Goal: Transaction & Acquisition: Purchase product/service

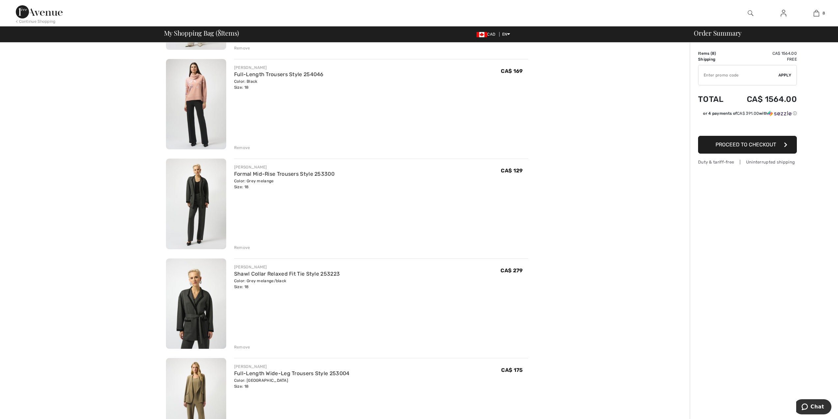
scroll to position [224, 0]
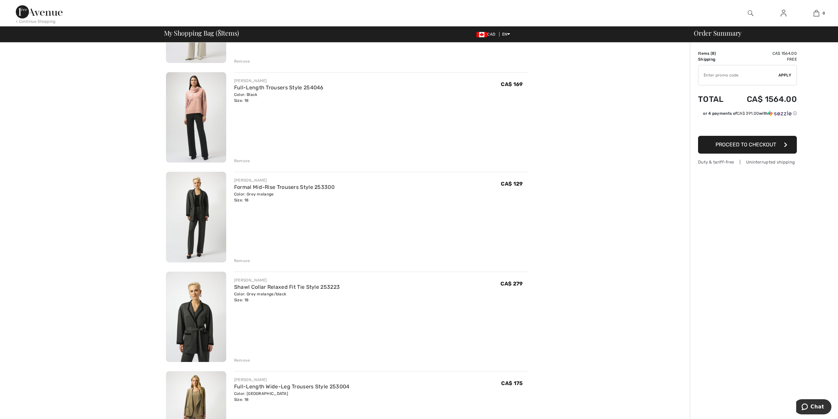
click at [247, 159] on div "Remove" at bounding box center [242, 161] width 16 height 6
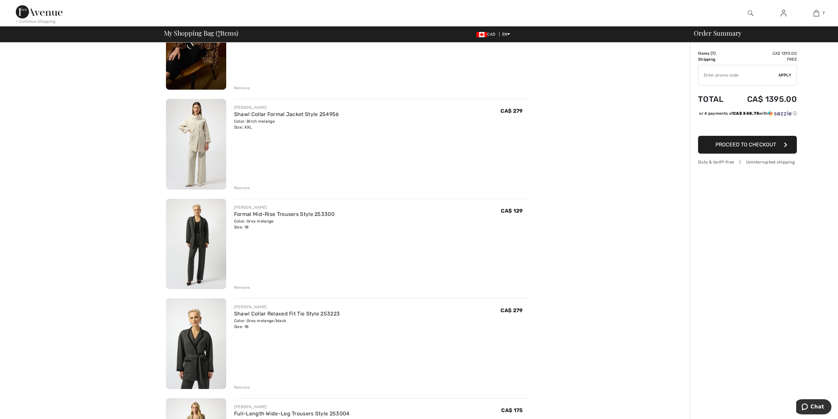
scroll to position [66, 0]
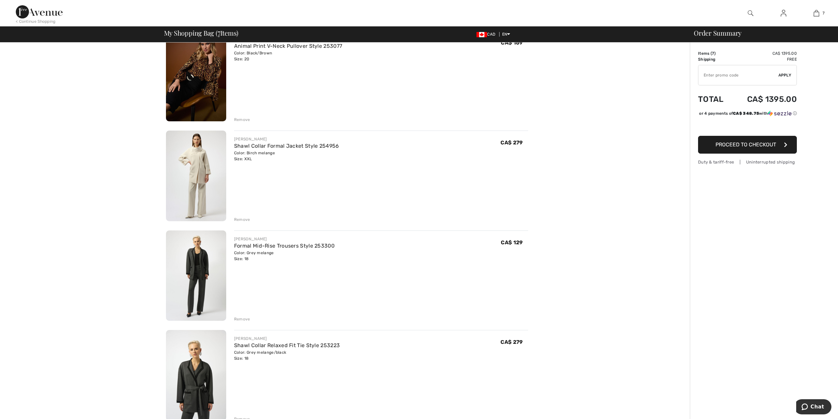
click at [240, 220] on div "Remove" at bounding box center [242, 219] width 16 height 6
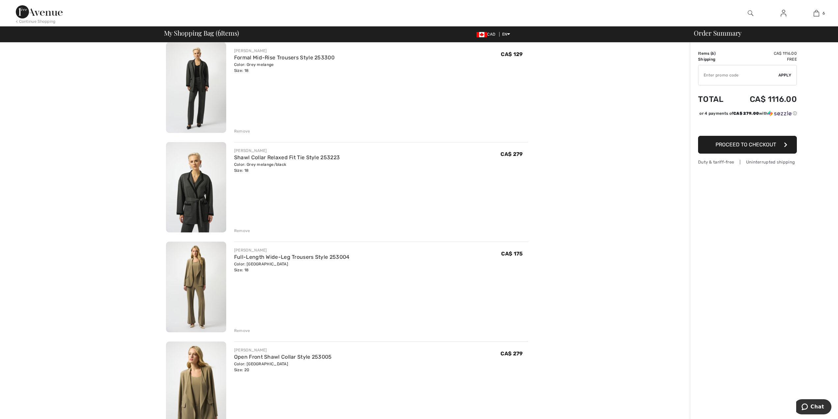
scroll to position [142, 0]
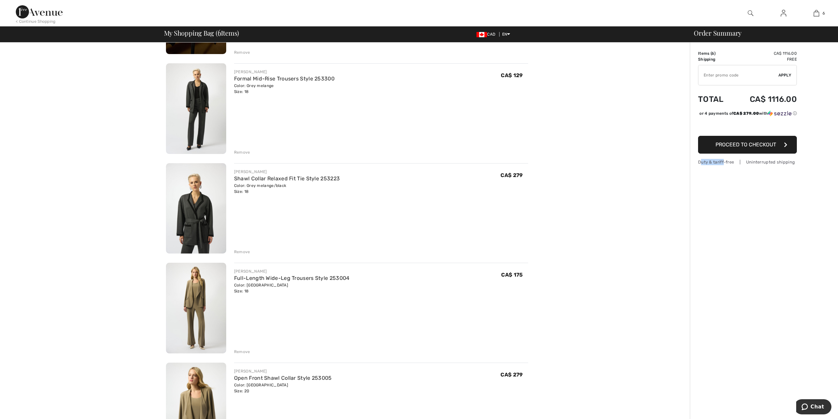
drag, startPoint x: 712, startPoint y: 380, endPoint x: 694, endPoint y: 251, distance: 130.4
click at [742, 299] on div "Order Summary Details Items ( 6 ) CA$ 1116.00 Promo code CA$ 0.00 Shipping Free…" at bounding box center [764, 368] width 148 height 919
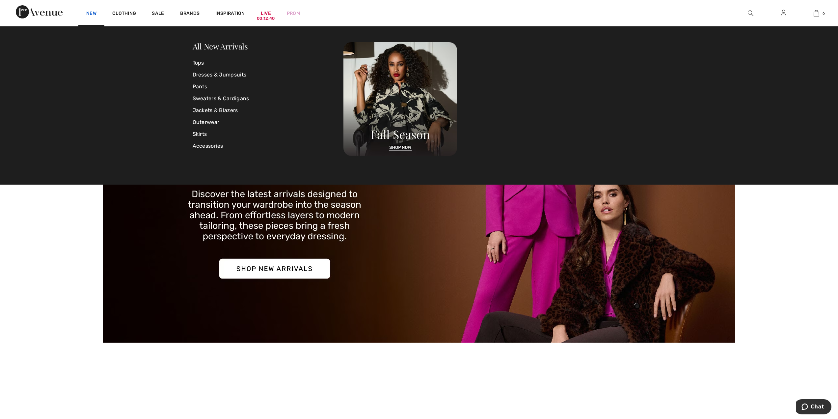
click at [92, 13] on link "New" at bounding box center [91, 14] width 10 height 7
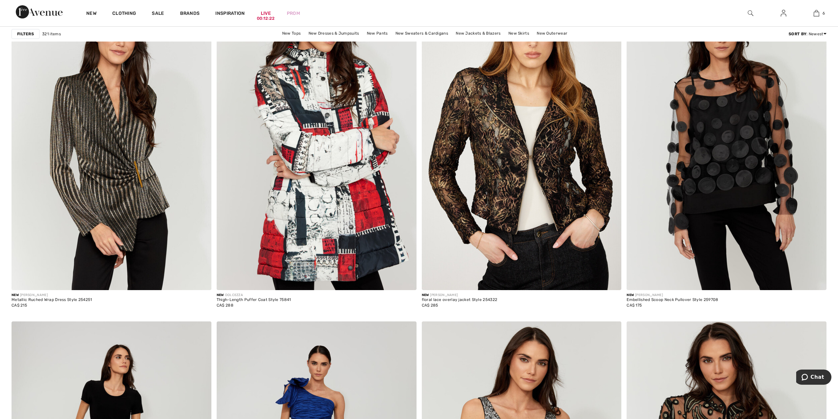
scroll to position [791, 0]
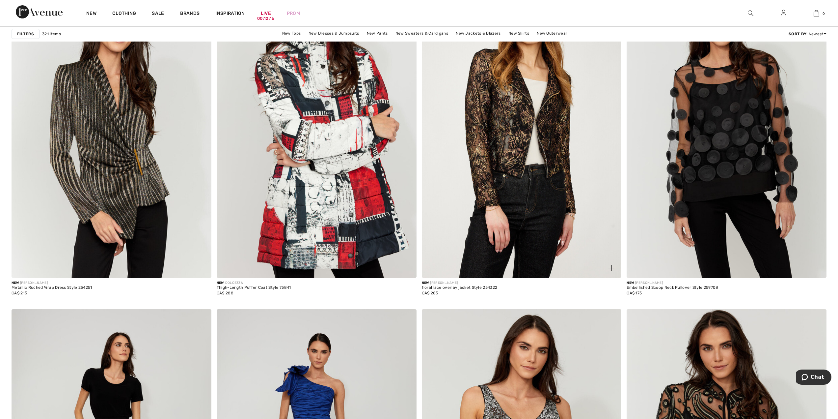
click at [477, 133] on img at bounding box center [522, 128] width 200 height 300
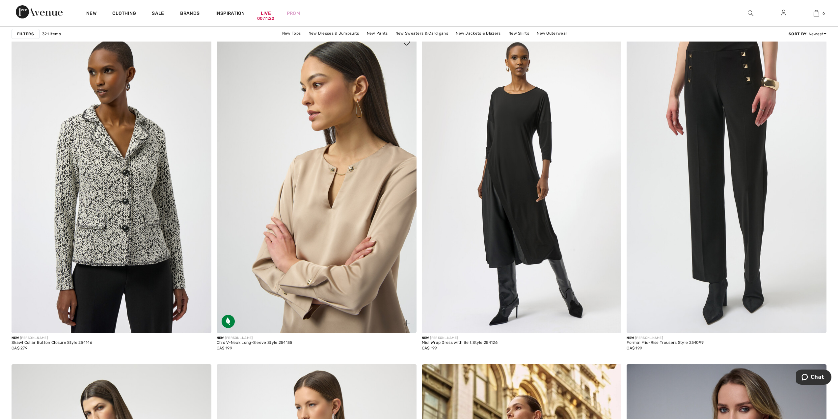
scroll to position [4493, 0]
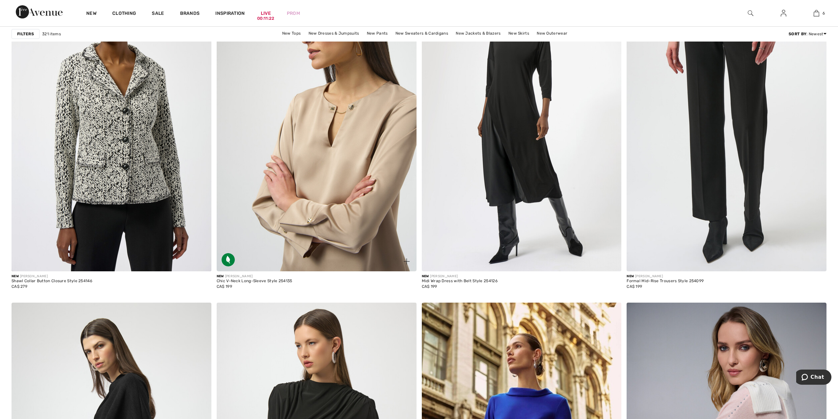
click at [314, 190] on img at bounding box center [317, 121] width 200 height 300
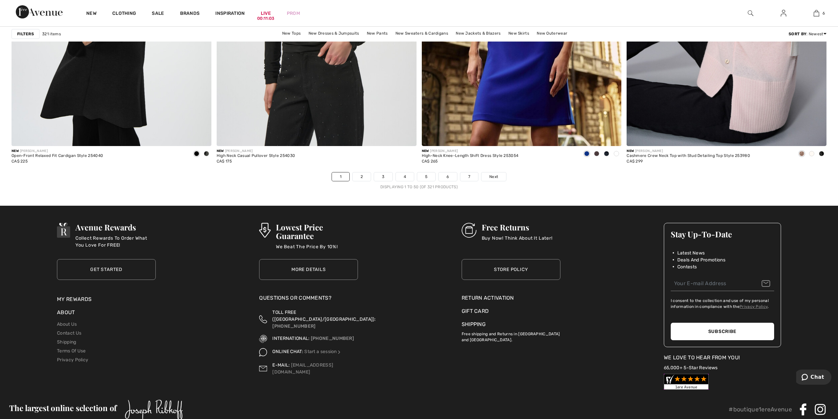
scroll to position [4994, 0]
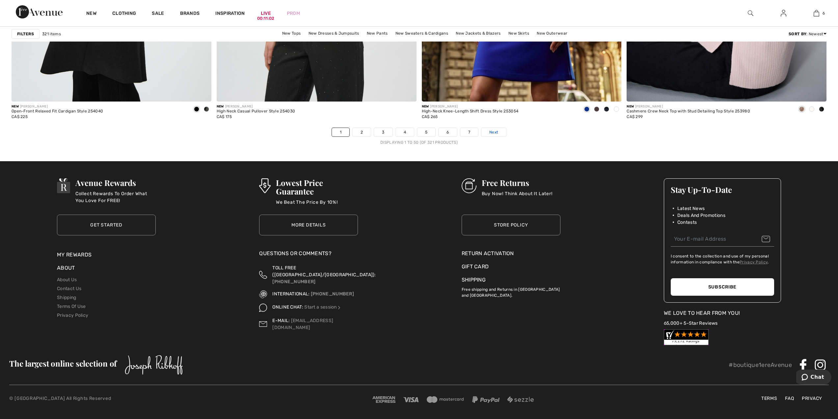
click at [493, 133] on span "Next" at bounding box center [494, 132] width 9 height 6
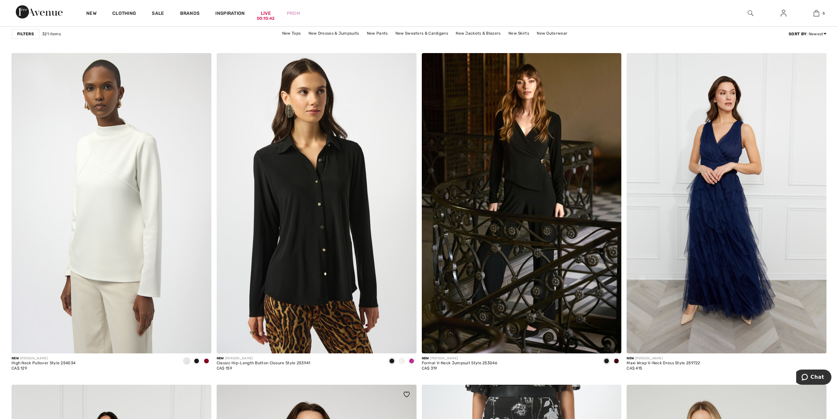
scroll to position [1832, 0]
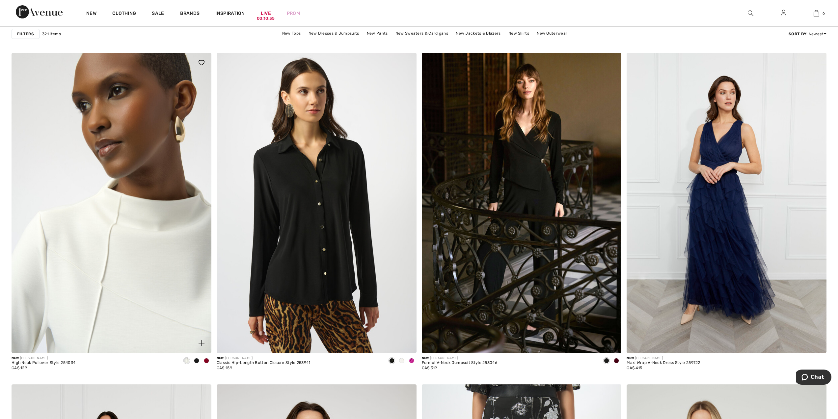
click at [112, 293] on img at bounding box center [112, 203] width 200 height 300
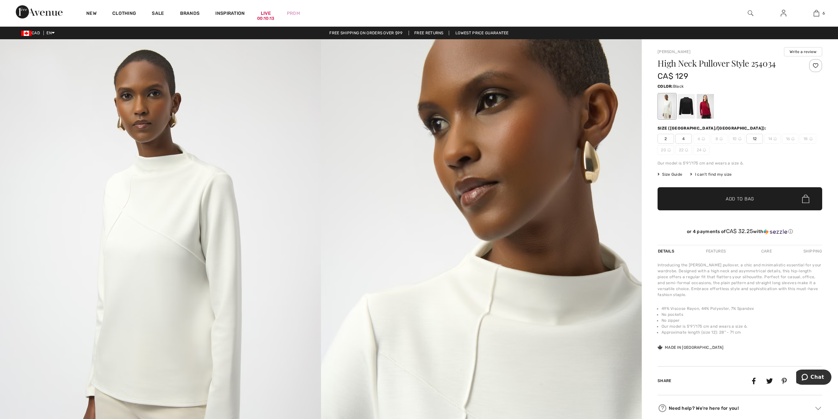
click at [681, 110] on div at bounding box center [686, 106] width 17 height 25
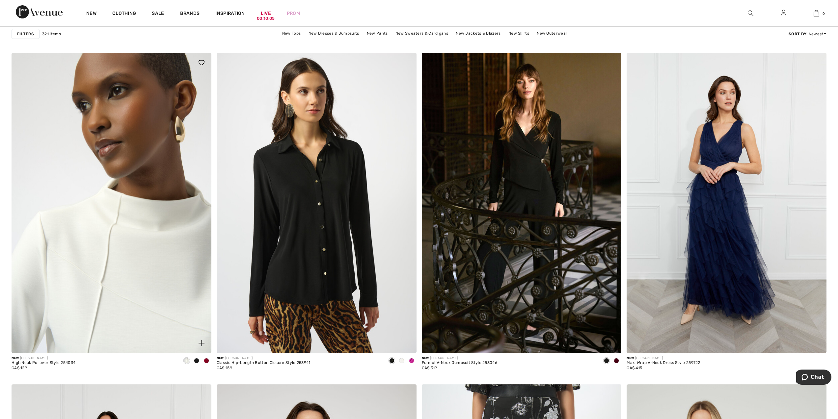
click at [134, 269] on img at bounding box center [112, 203] width 200 height 300
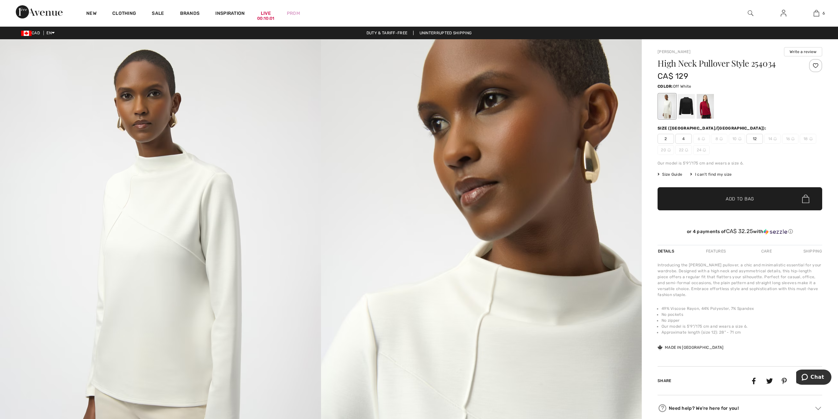
click at [808, 139] on span "18" at bounding box center [808, 139] width 16 height 10
click at [809, 138] on span "18" at bounding box center [808, 139] width 16 height 10
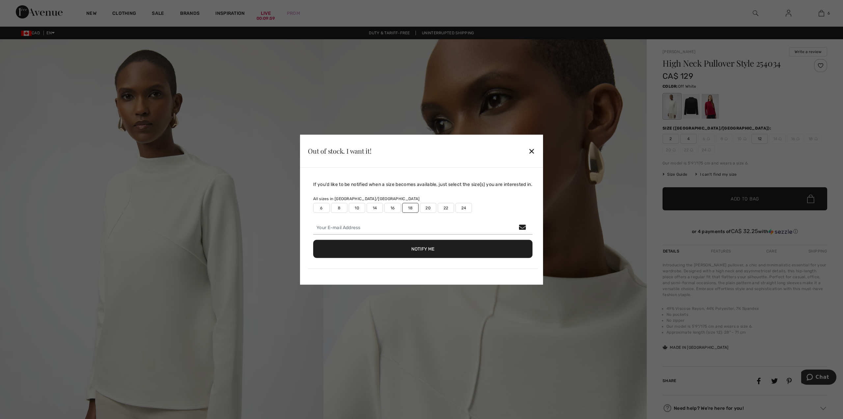
click at [812, 137] on div at bounding box center [421, 209] width 843 height 419
click at [323, 230] on input "email" at bounding box center [422, 227] width 219 height 14
type input "martinjanice864@gmail.com"
click at [423, 249] on button "Notify Me" at bounding box center [422, 248] width 219 height 18
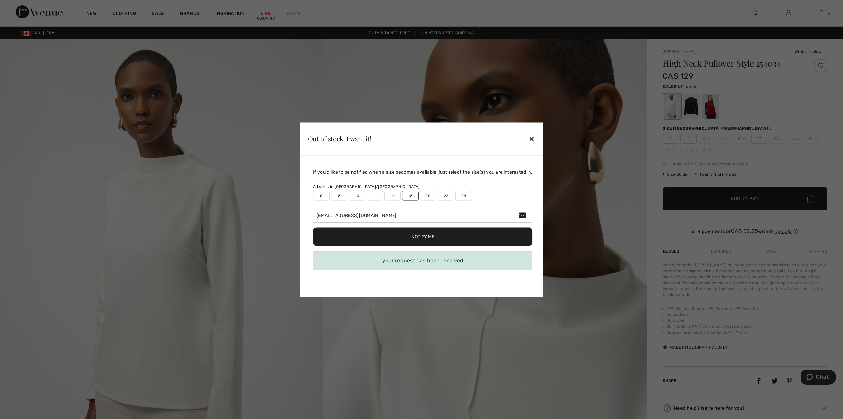
click at [420, 239] on button "Notify Me" at bounding box center [422, 236] width 219 height 18
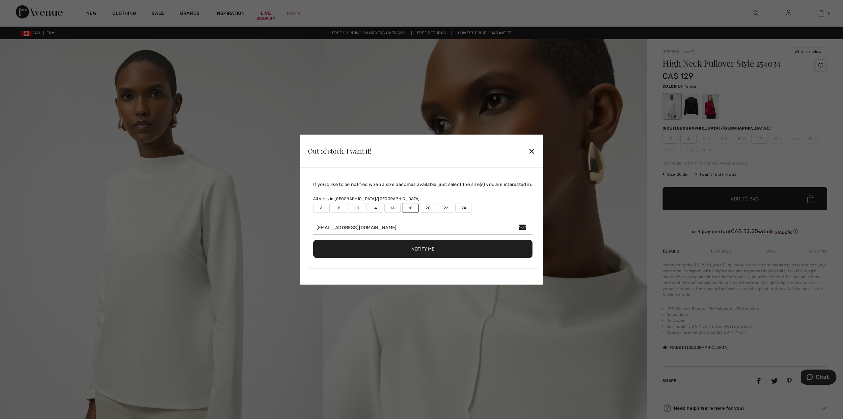
click at [688, 111] on div at bounding box center [421, 209] width 843 height 419
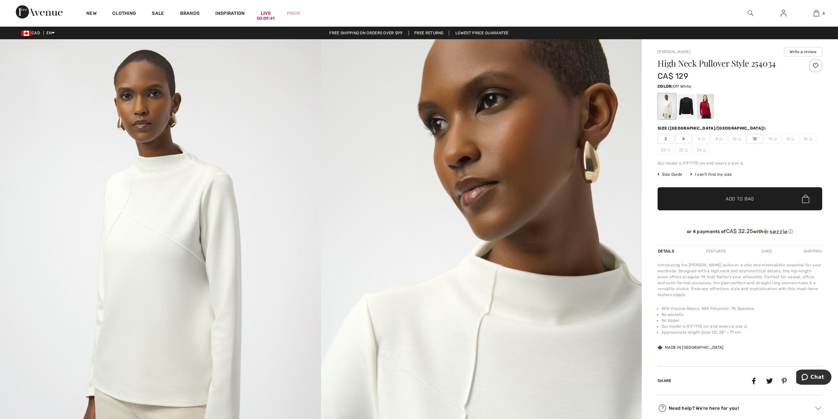
click at [808, 138] on span "18" at bounding box center [808, 139] width 16 height 10
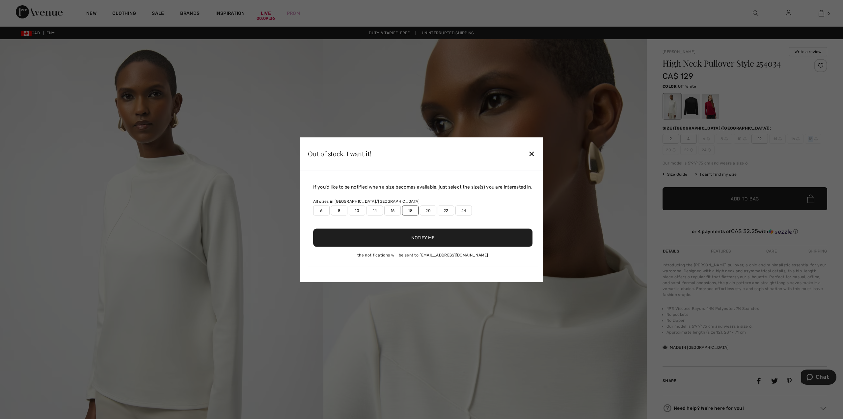
click at [452, 235] on button "Notify Me" at bounding box center [422, 237] width 219 height 18
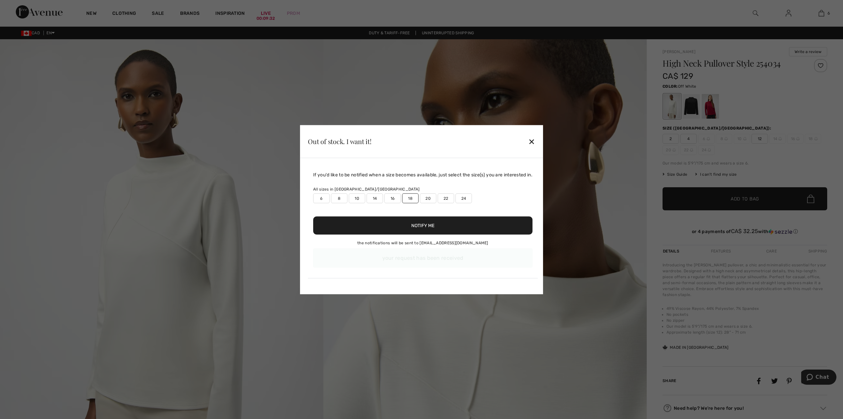
click at [533, 138] on div "✕" at bounding box center [531, 141] width 7 height 14
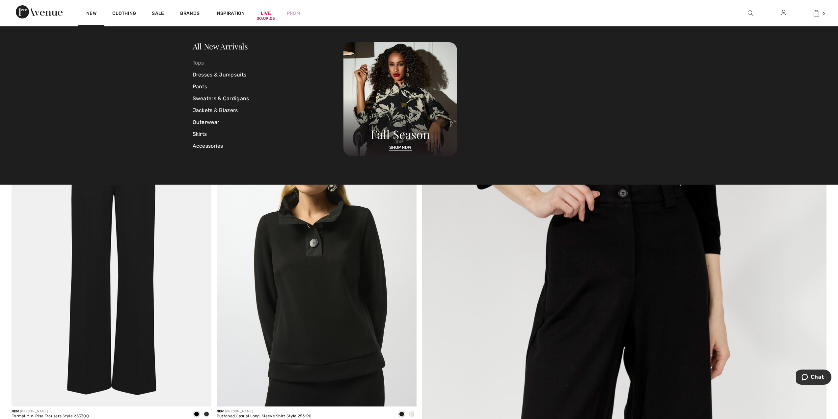
click at [199, 62] on link "Tops" at bounding box center [268, 63] width 151 height 12
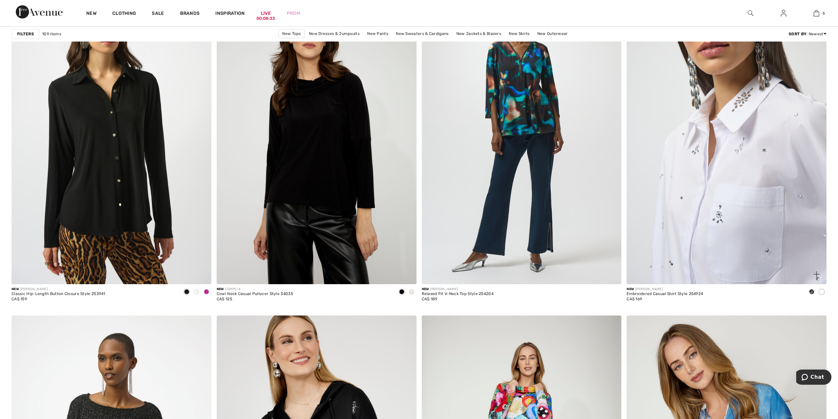
scroll to position [1871, 0]
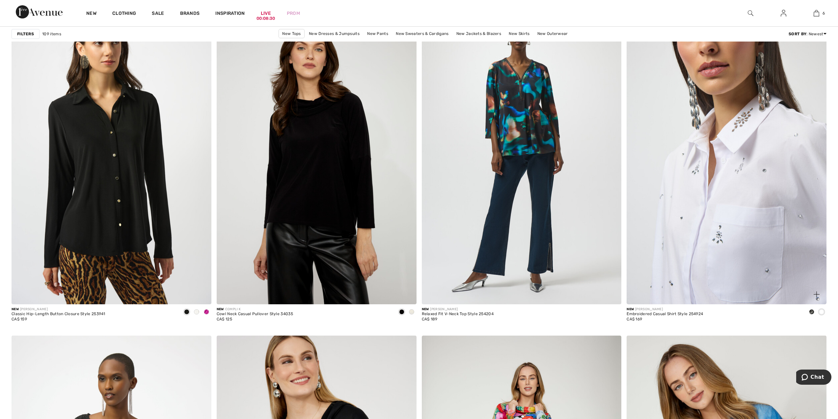
click at [704, 187] on img at bounding box center [727, 154] width 200 height 300
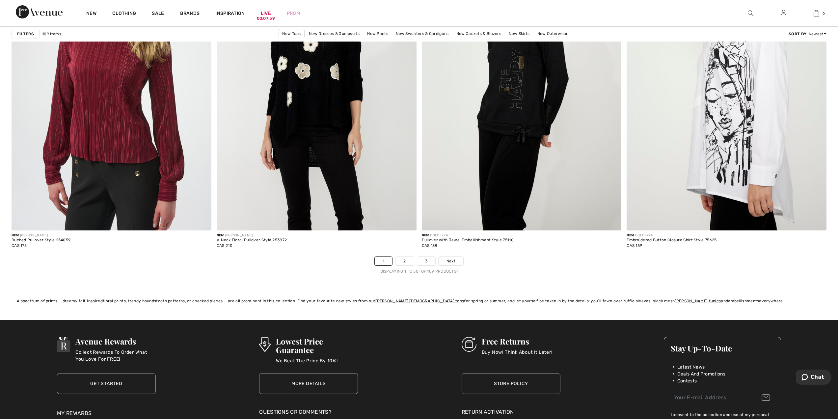
scroll to position [4902, 0]
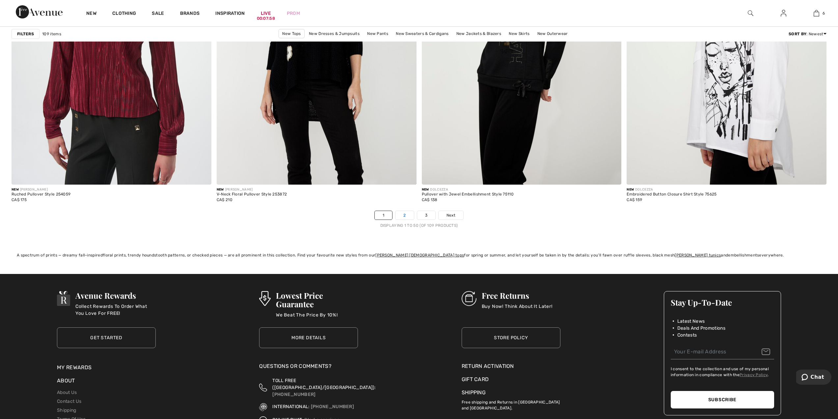
click at [399, 215] on link "2" at bounding box center [405, 215] width 18 height 9
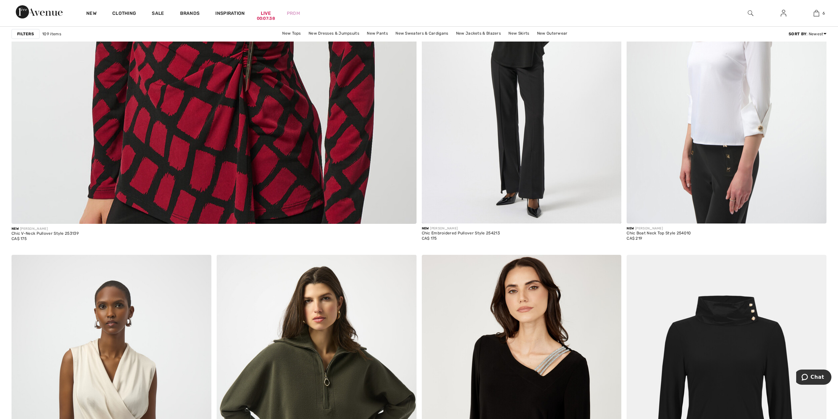
scroll to position [3110, 0]
